Goal: Find specific page/section

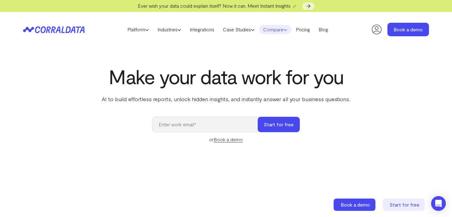
click at [287, 31] on icon at bounding box center [286, 30] width 4 height 4
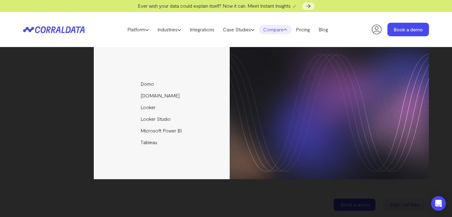
click at [287, 31] on icon at bounding box center [286, 30] width 4 height 4
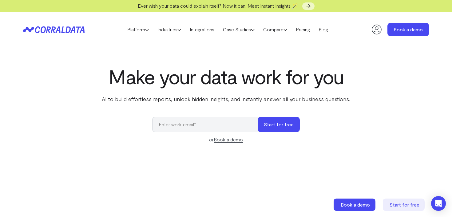
click at [376, 30] on icon at bounding box center [377, 29] width 12 height 12
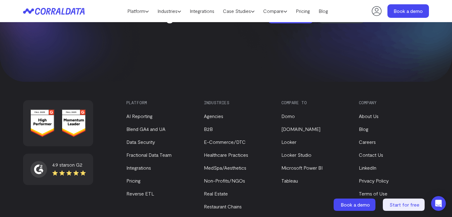
scroll to position [2677, 0]
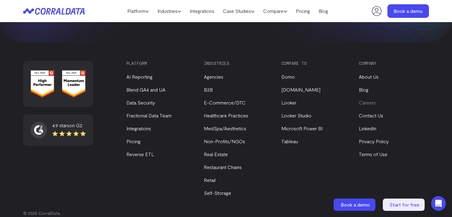
click at [371, 100] on link "Careers" at bounding box center [367, 103] width 17 height 6
